Goal: Book appointment/travel/reservation

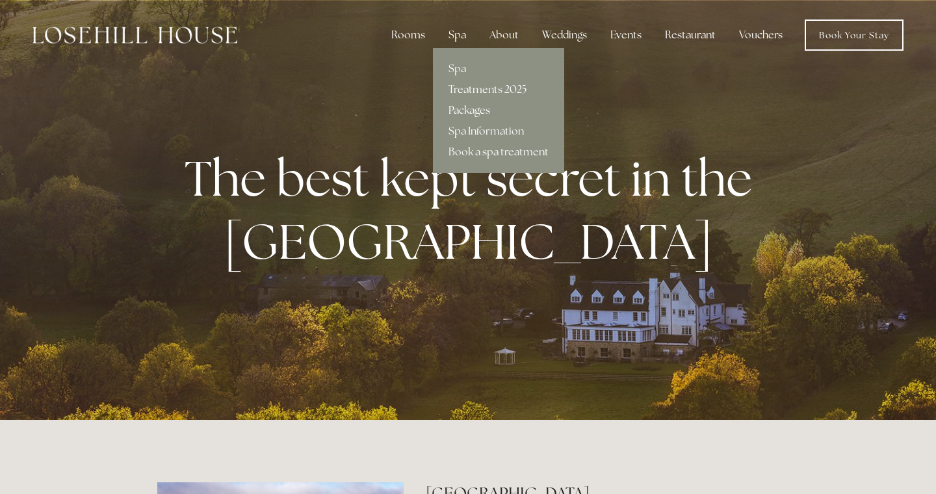
click at [471, 112] on link "Packages" at bounding box center [498, 110] width 131 height 21
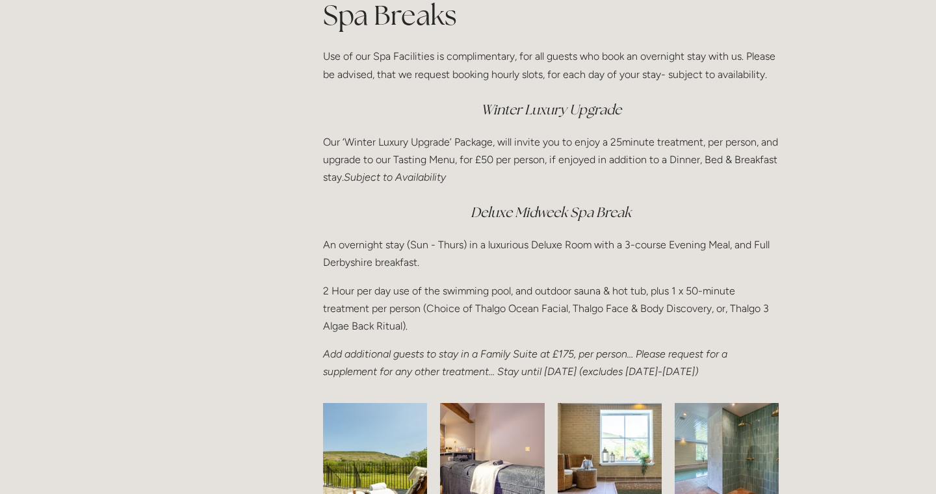
scroll to position [1716, 0]
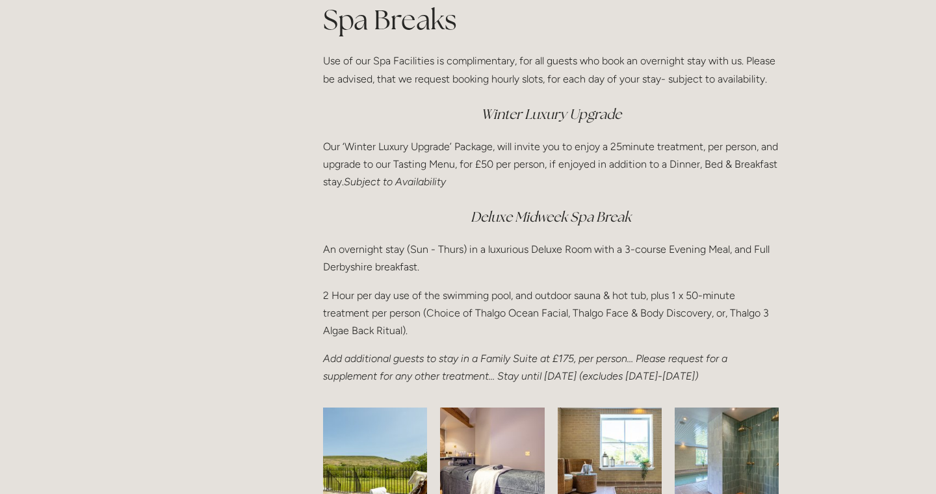
drag, startPoint x: 238, startPoint y: 286, endPoint x: 235, endPoint y: 300, distance: 14.5
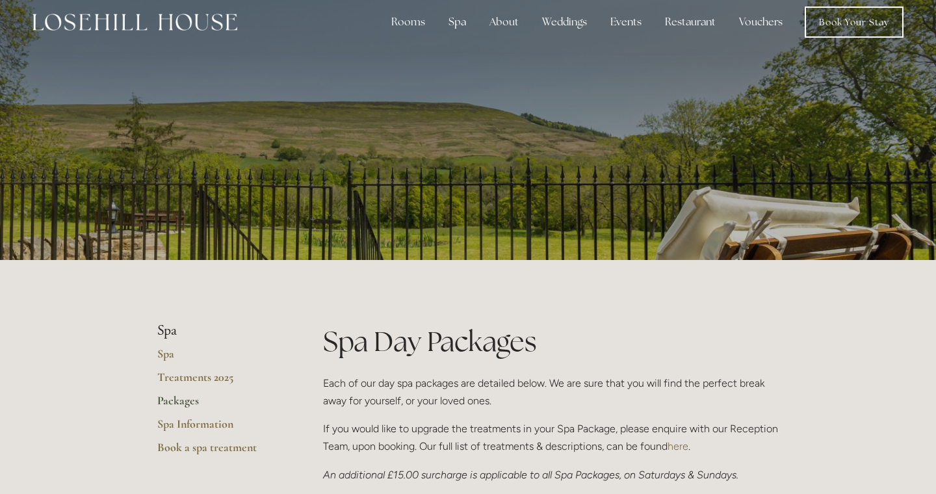
scroll to position [0, 0]
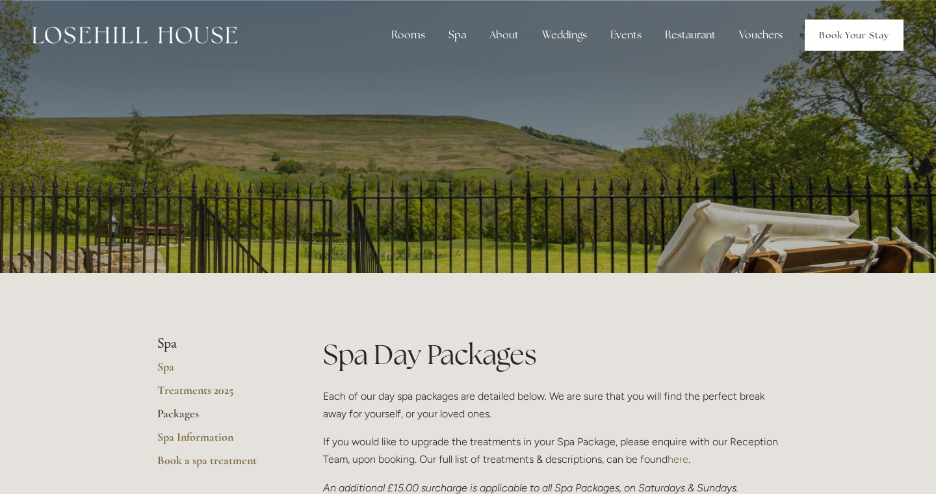
click at [858, 32] on link "Book Your Stay" at bounding box center [854, 35] width 99 height 31
